Goal: Information Seeking & Learning: Compare options

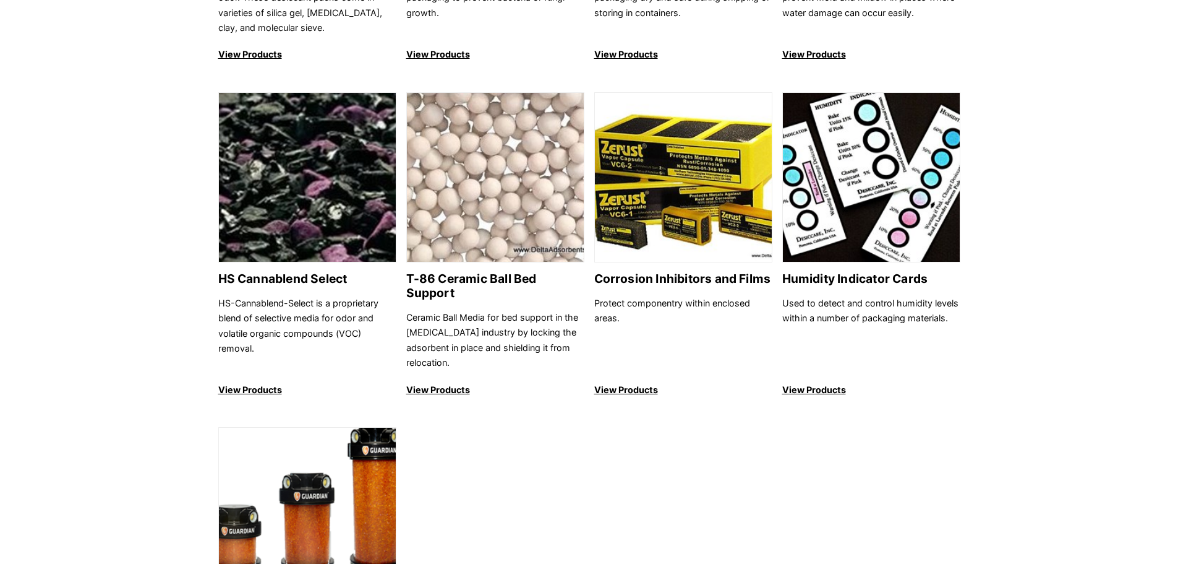
scroll to position [1175, 0]
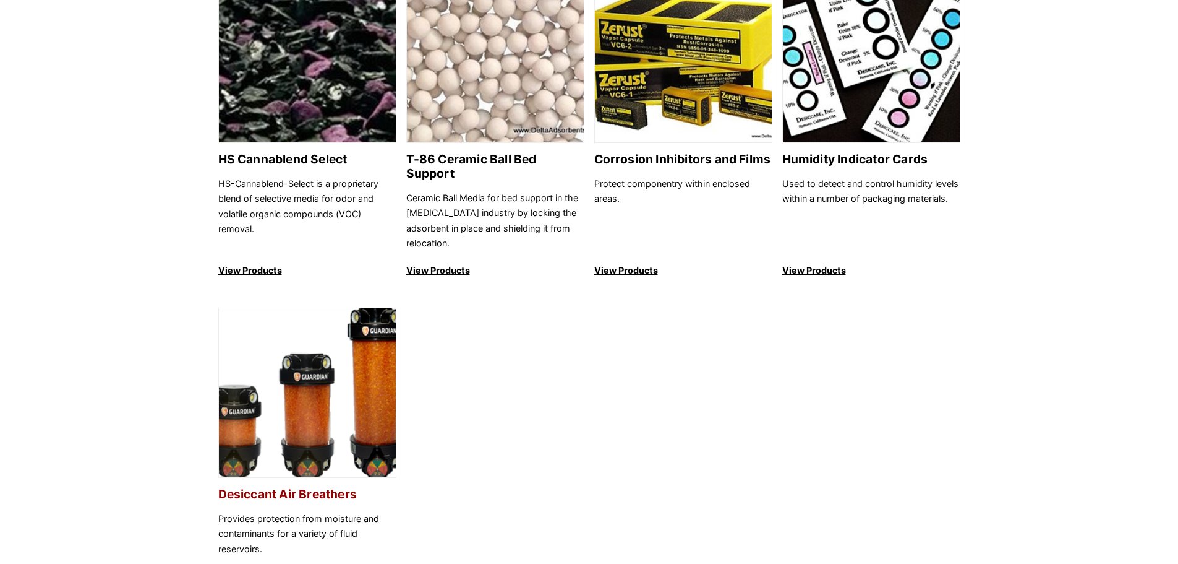
click at [243, 417] on img at bounding box center [307, 393] width 177 height 170
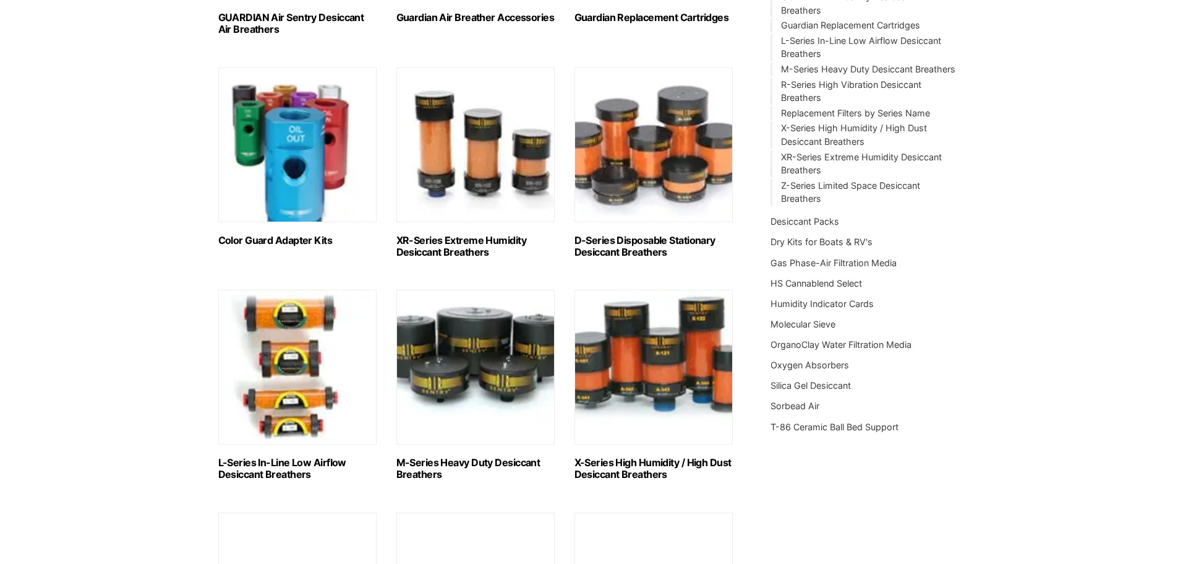
scroll to position [371, 0]
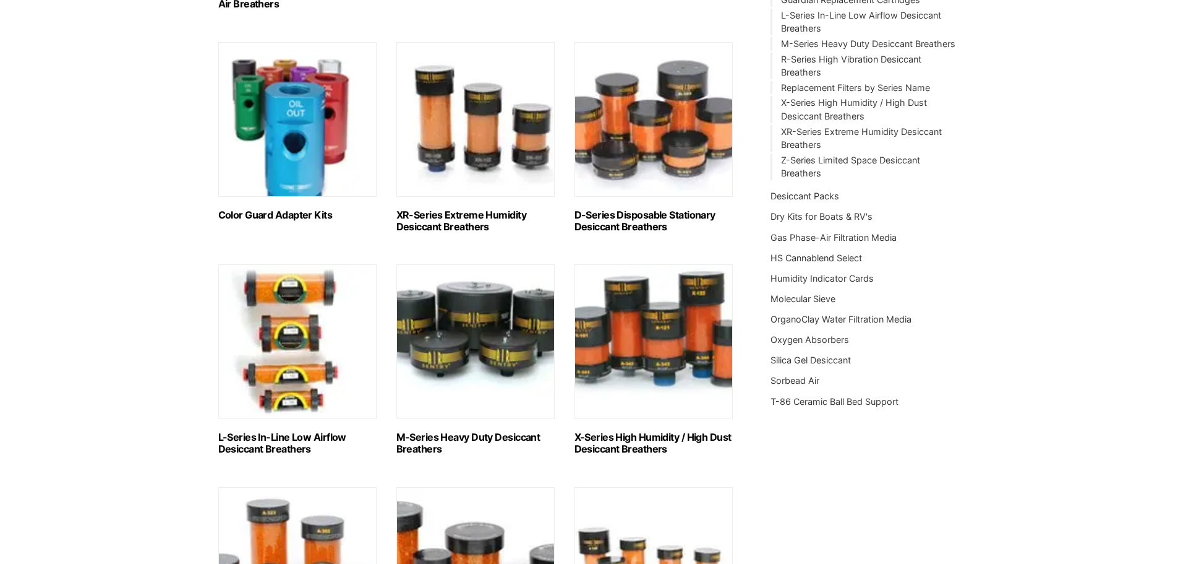
click at [326, 363] on img "Visit product category L-Series In-Line Low Airflow Desiccant Breathers" at bounding box center [297, 341] width 158 height 155
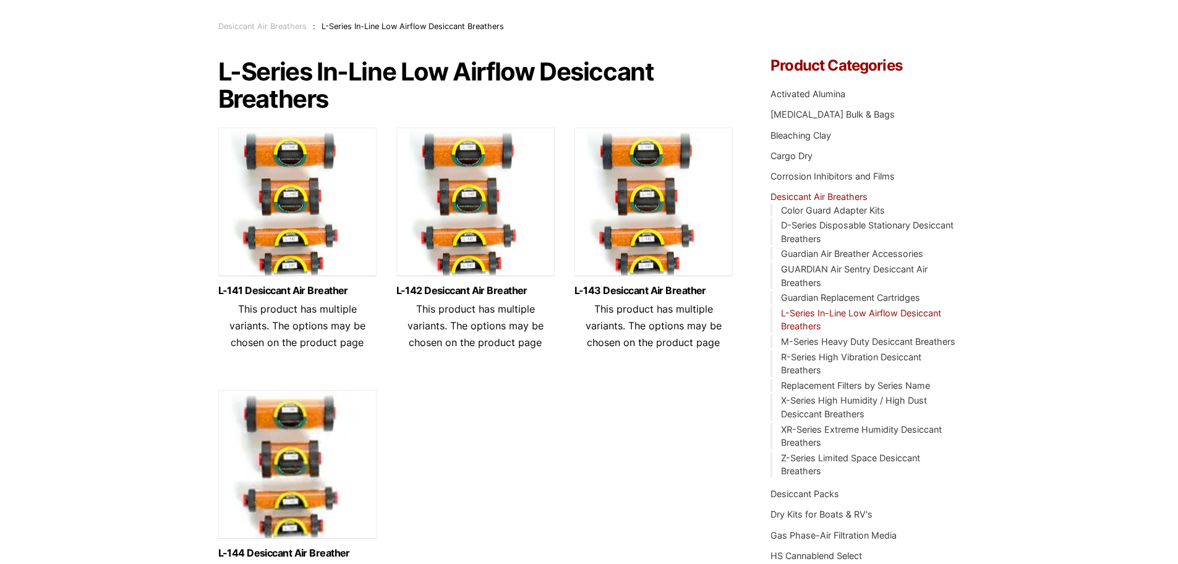
scroll to position [186, 0]
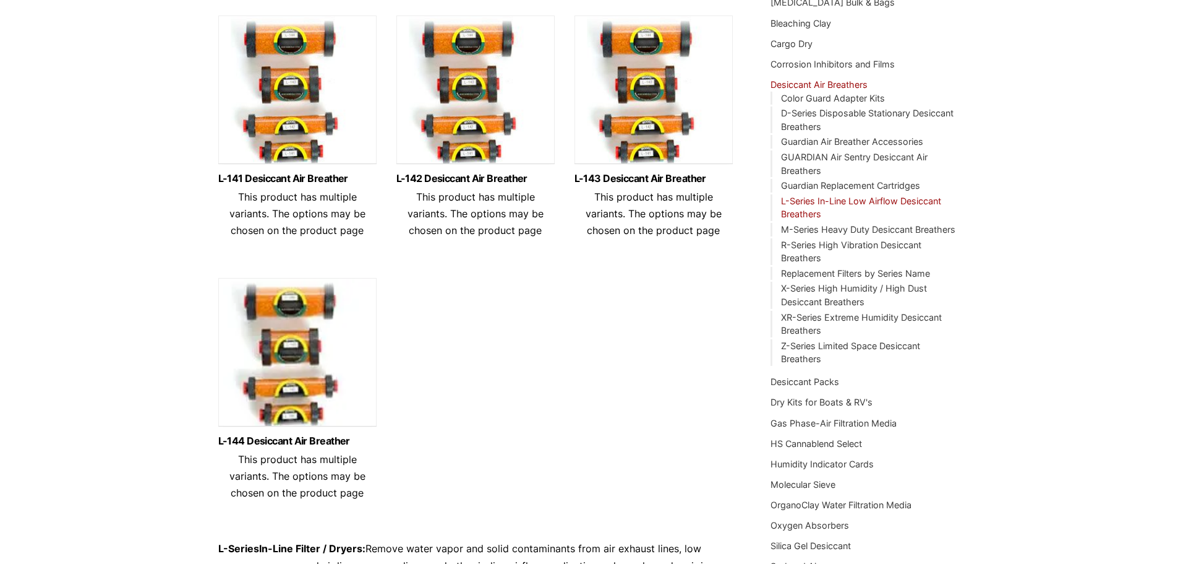
click at [279, 93] on img at bounding box center [297, 92] width 158 height 155
click at [426, 62] on img at bounding box center [476, 92] width 158 height 155
click at [593, 108] on img at bounding box center [654, 92] width 158 height 155
click at [312, 375] on img at bounding box center [297, 355] width 158 height 155
click at [643, 108] on img at bounding box center [654, 92] width 158 height 155
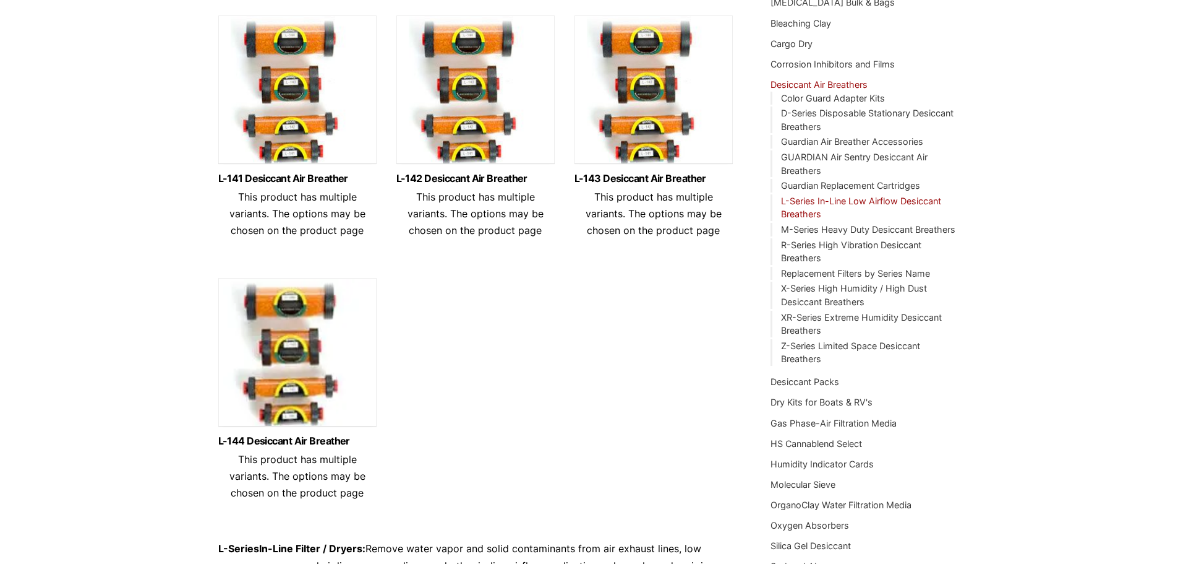
click at [309, 367] on img at bounding box center [297, 355] width 158 height 155
